Goal: Task Accomplishment & Management: Use online tool/utility

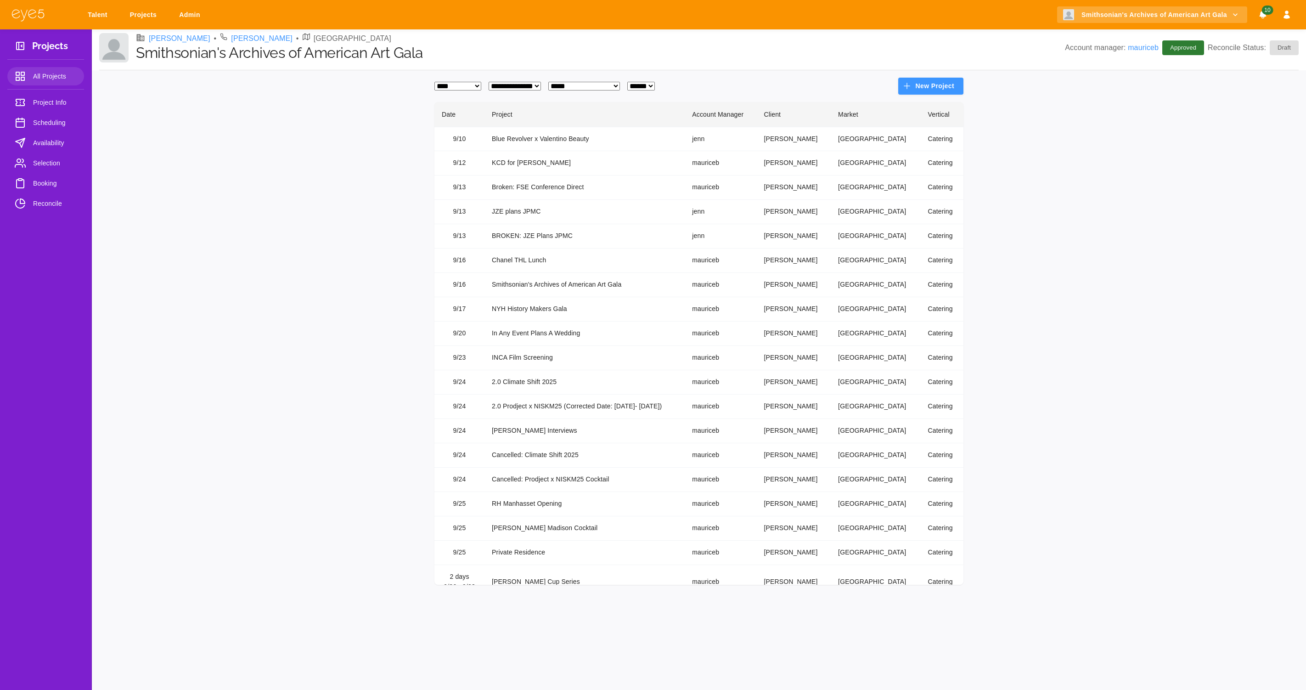
select select "*"
click at [100, 18] on link "Talent" at bounding box center [99, 14] width 35 height 17
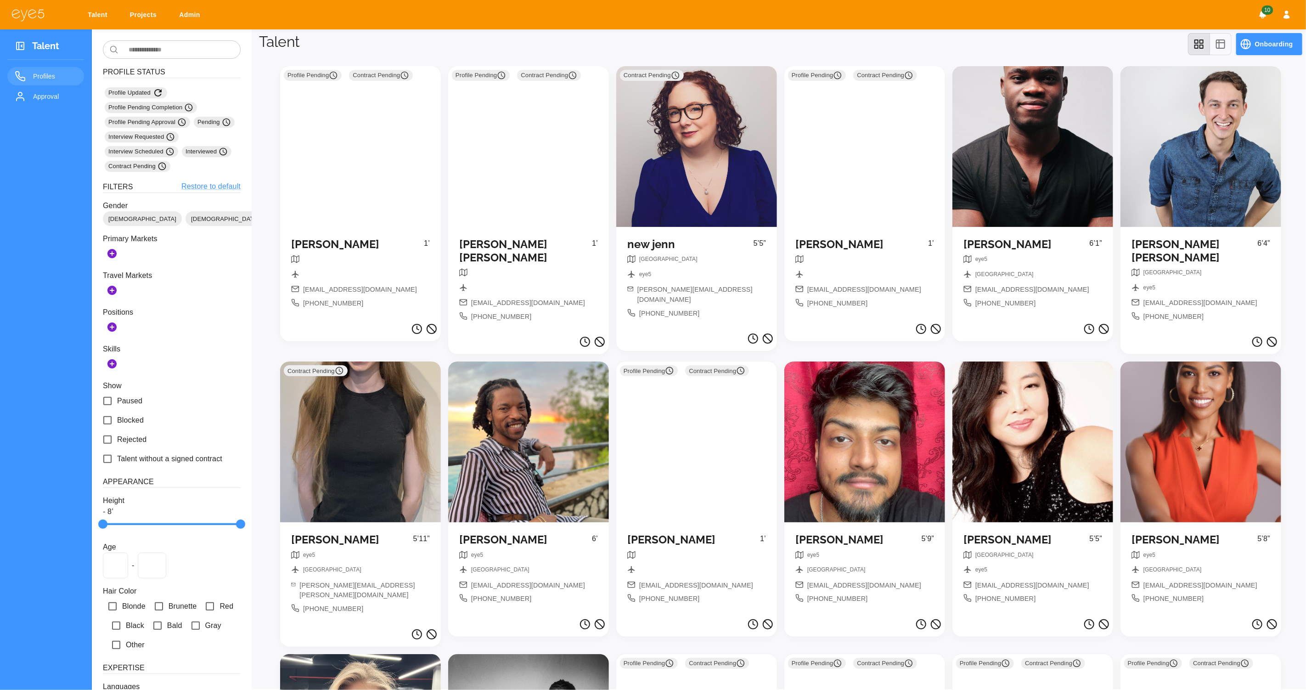
click at [146, 11] on link "Projects" at bounding box center [145, 14] width 42 height 17
select select "*"
select select "**"
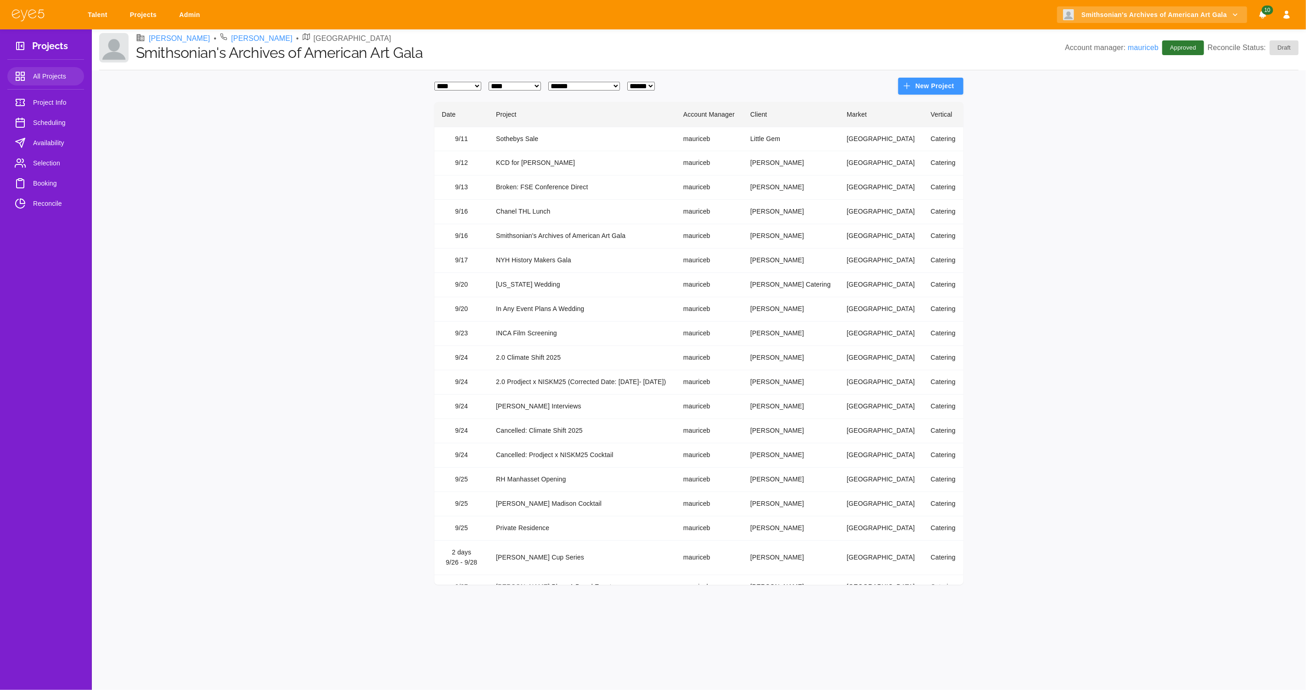
scroll to position [50, 0]
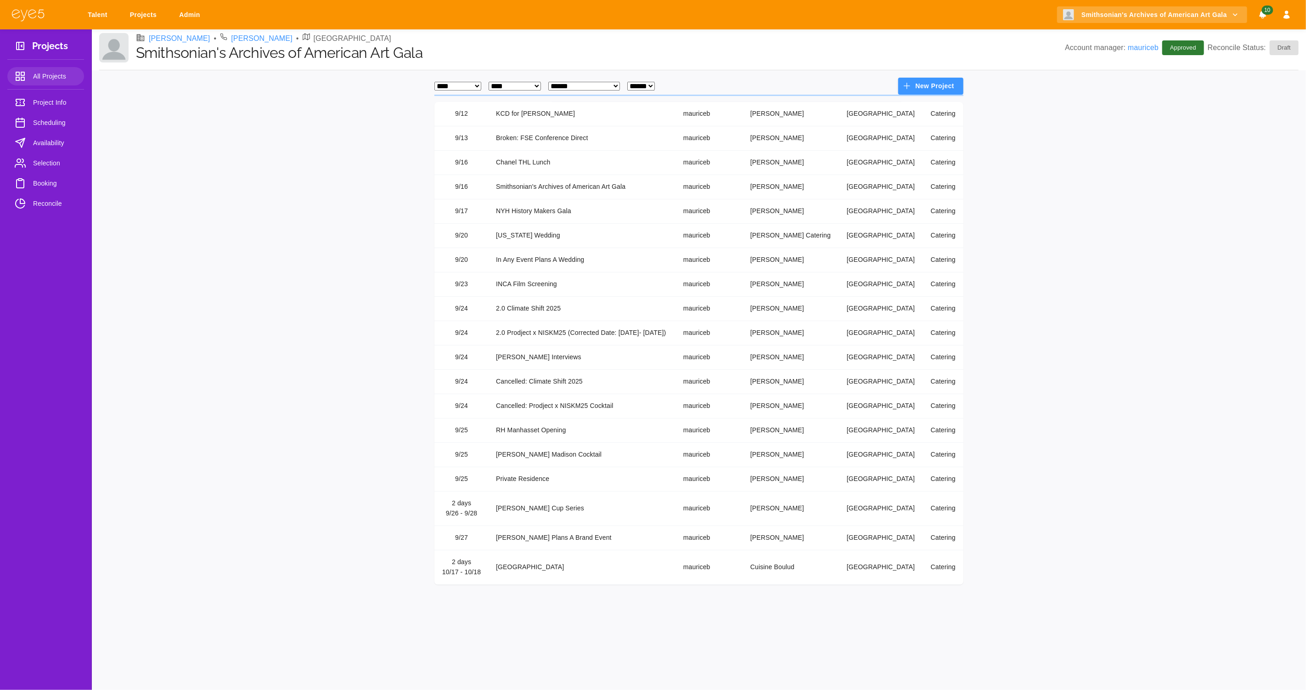
click at [517, 529] on td "[PERSON_NAME] Plans A Brand Event" at bounding box center [582, 537] width 187 height 24
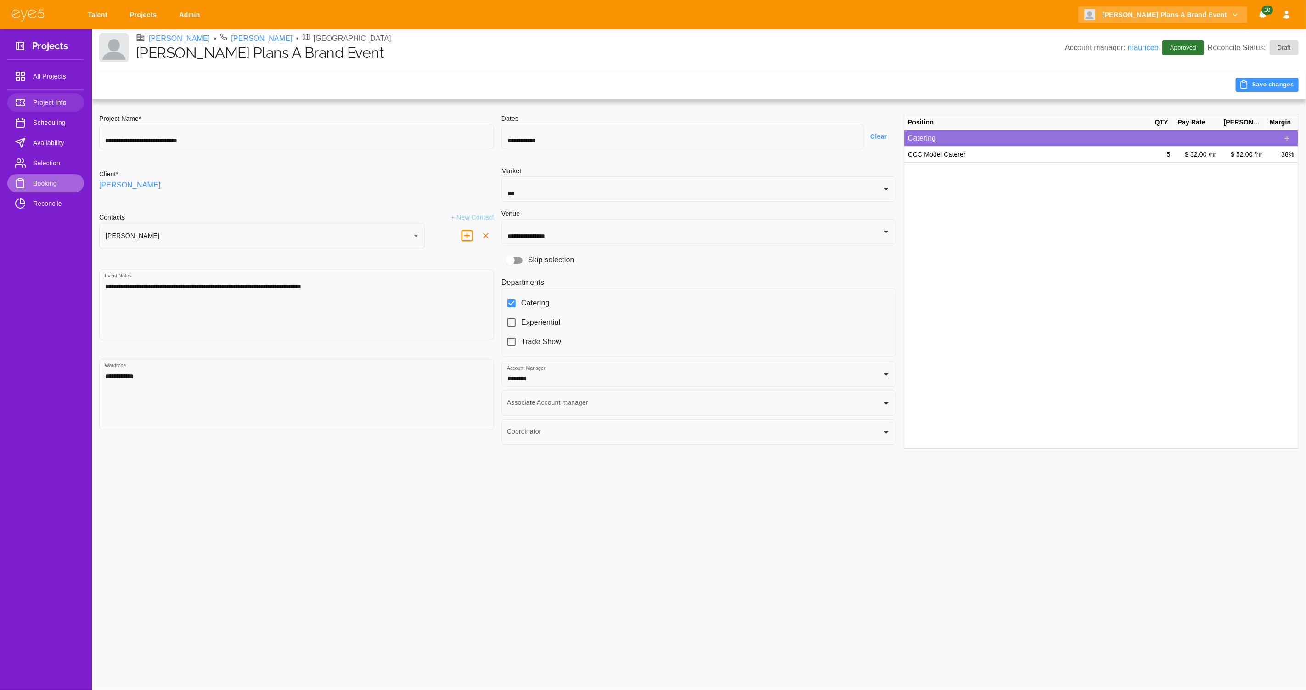
click at [41, 180] on span "Booking" at bounding box center [55, 183] width 44 height 11
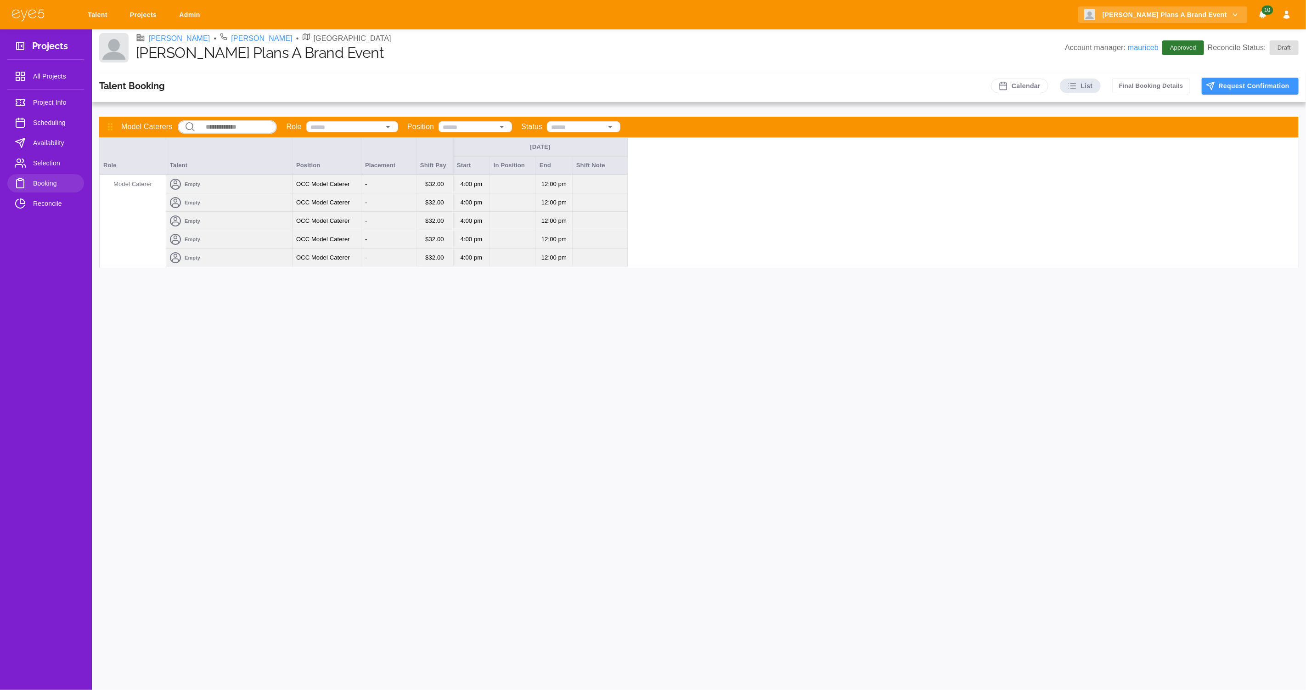
click at [228, 184] on div "Empty" at bounding box center [229, 184] width 126 height 18
drag, startPoint x: 25, startPoint y: 151, endPoint x: 27, endPoint y: 159, distance: 8.9
click at [25, 151] on div at bounding box center [653, 345] width 1306 height 690
click at [32, 160] on link "Selection" at bounding box center [45, 163] width 77 height 18
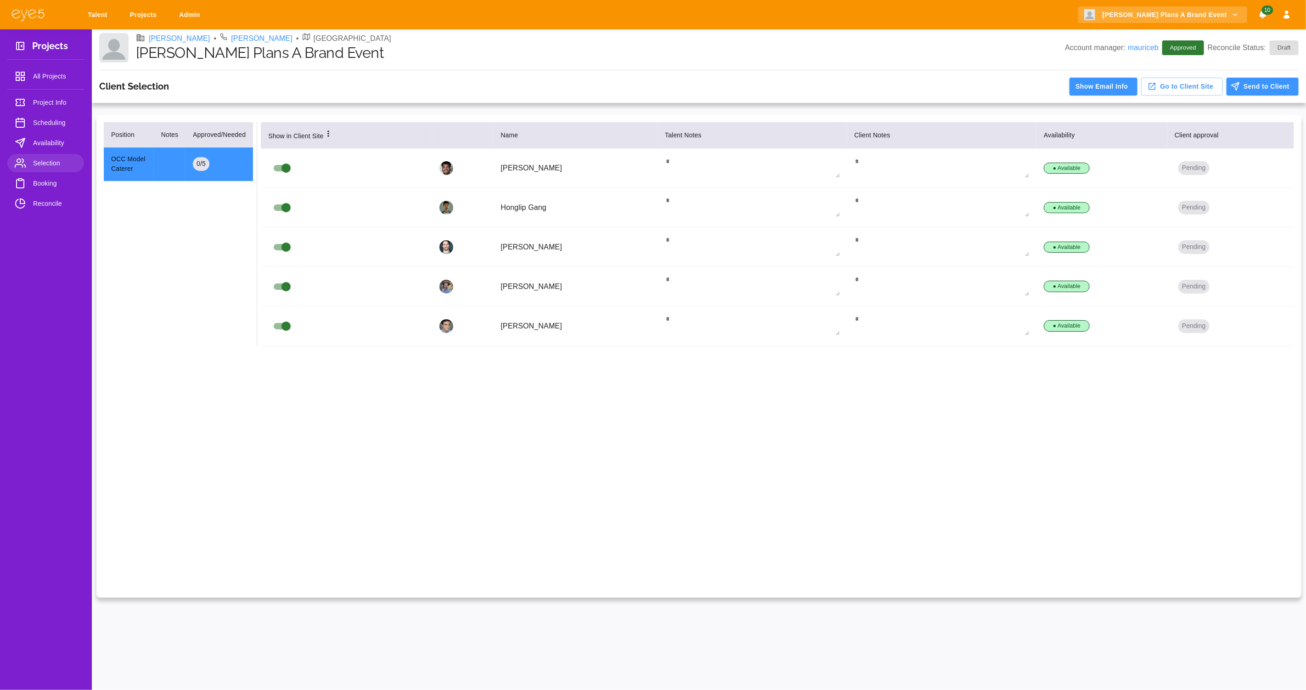
click at [1097, 83] on button "Show Email Info" at bounding box center [1104, 87] width 68 height 18
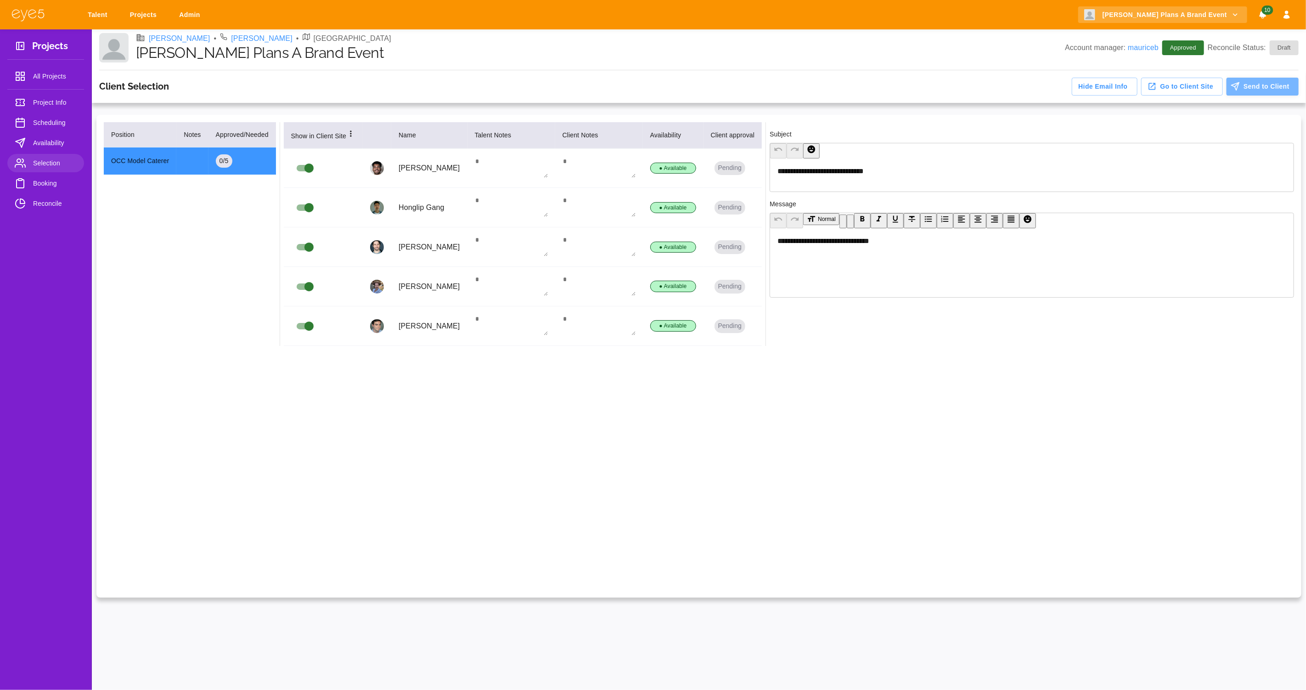
click at [1267, 82] on button "Send to Client" at bounding box center [1263, 87] width 72 height 18
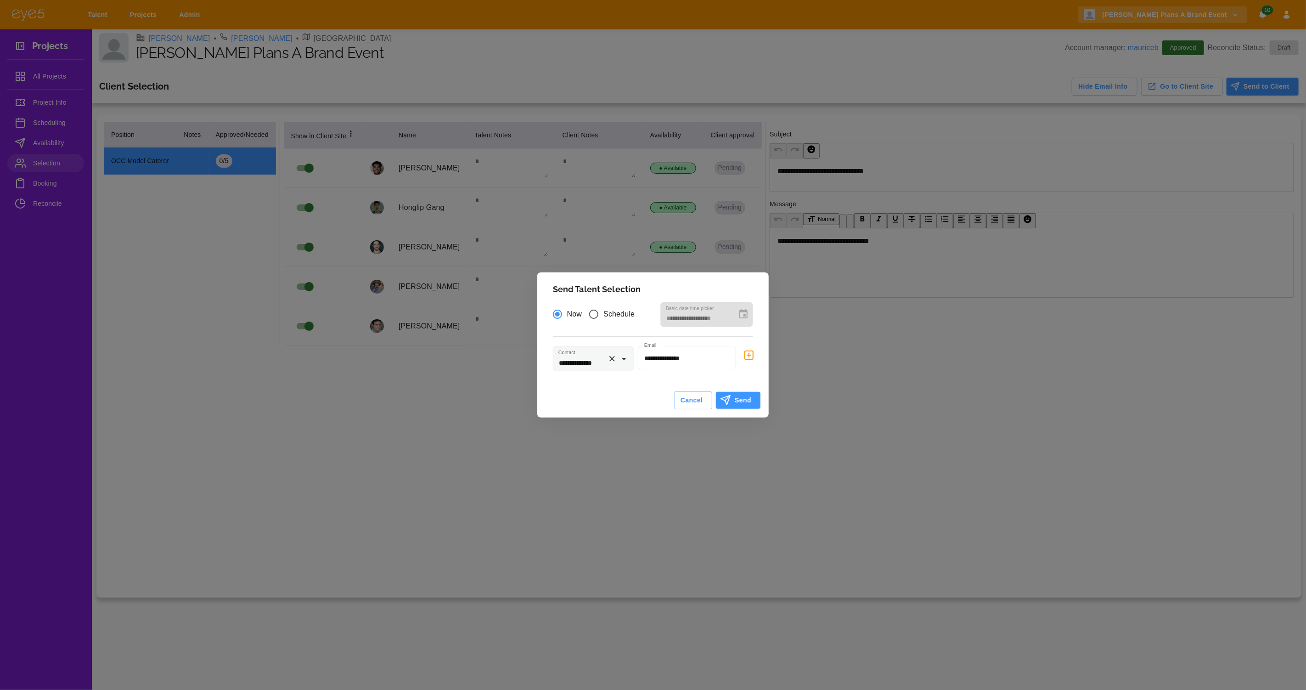
click at [625, 356] on icon "Open" at bounding box center [624, 358] width 11 height 11
click at [574, 544] on li "[PERSON_NAME]" at bounding box center [601, 538] width 63 height 11
type input "**********"
click at [748, 394] on button "Send" at bounding box center [738, 400] width 45 height 17
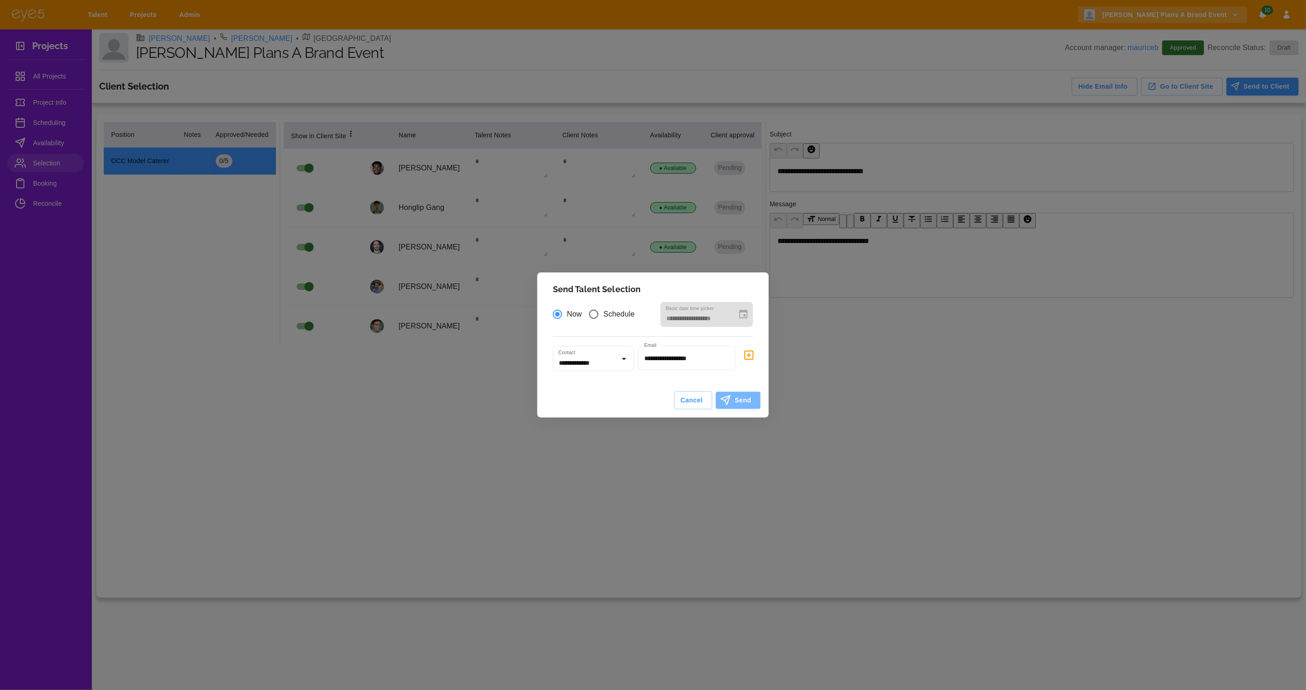
type input "**********"
